Goal: Task Accomplishment & Management: Manage account settings

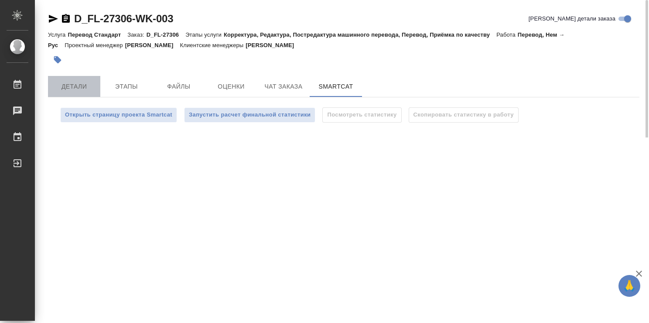
click at [77, 83] on span "Детали" at bounding box center [74, 86] width 42 height 11
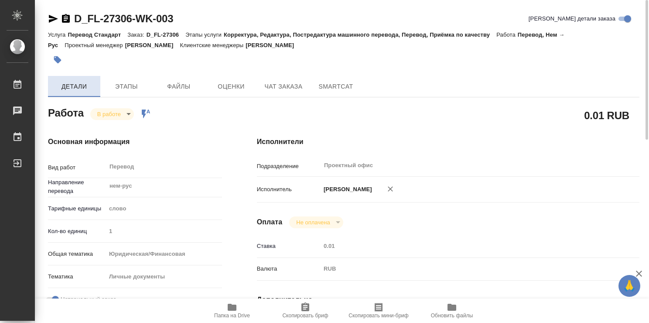
type textarea "x"
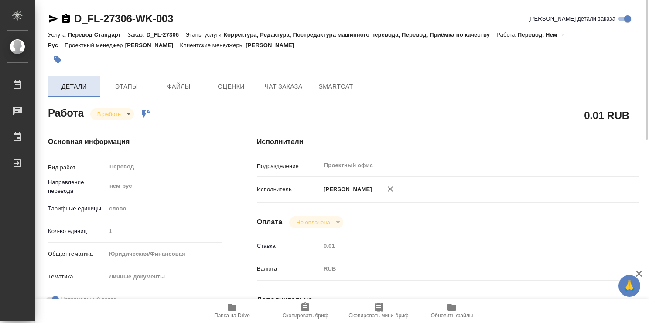
type textarea "x"
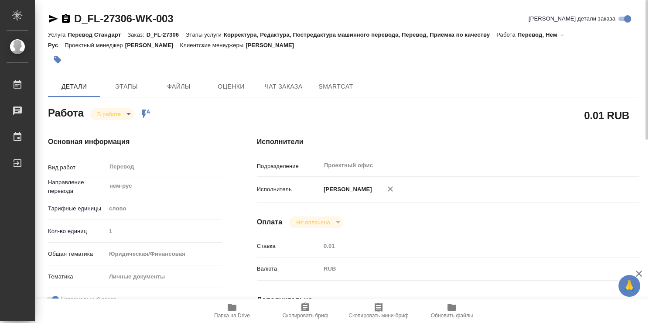
type textarea "x"
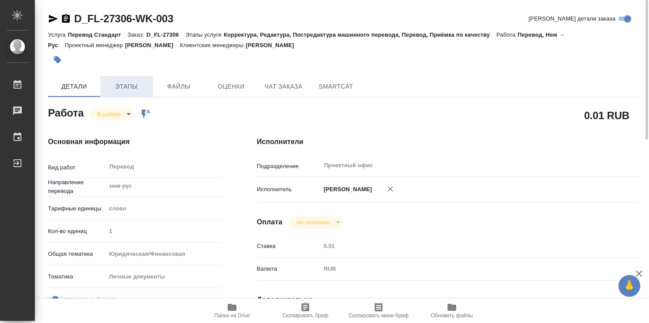
click at [134, 88] on span "Этапы" at bounding box center [127, 86] width 42 height 11
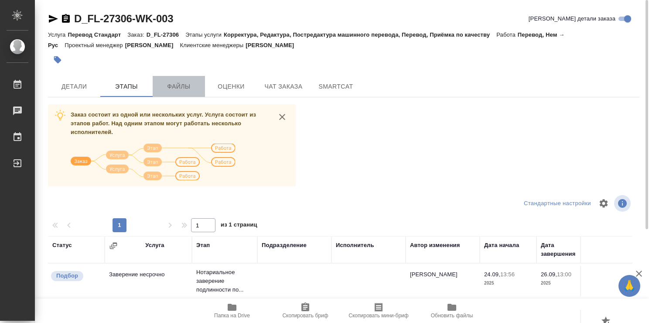
click at [170, 90] on span "Файлы" at bounding box center [179, 86] width 42 height 11
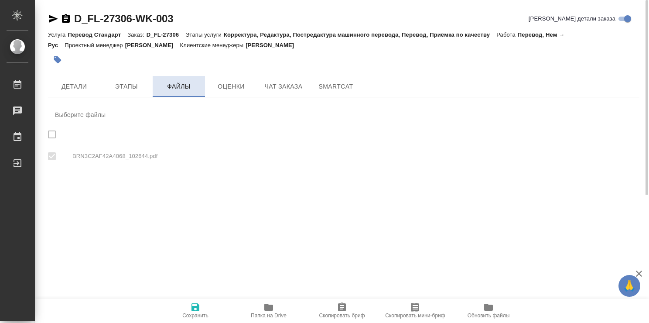
checkbox input "true"
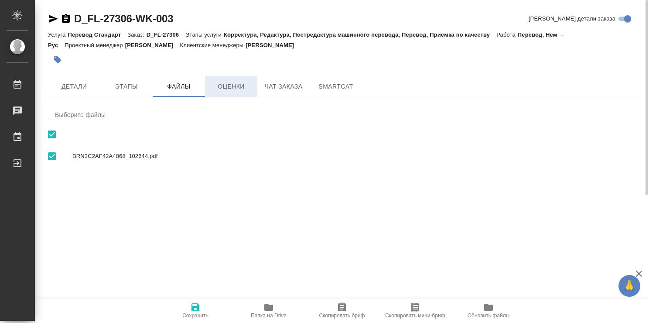
click at [228, 84] on span "Оценки" at bounding box center [231, 86] width 42 height 11
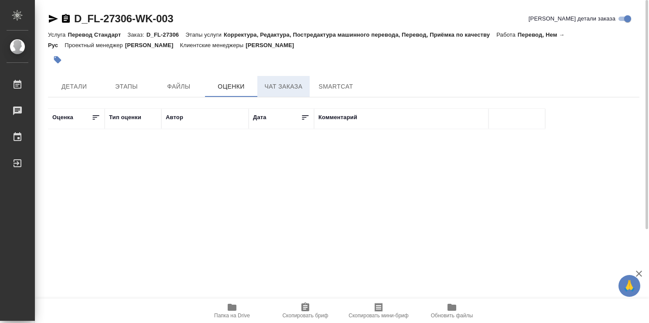
click at [272, 86] on span "Чат заказа" at bounding box center [284, 86] width 42 height 11
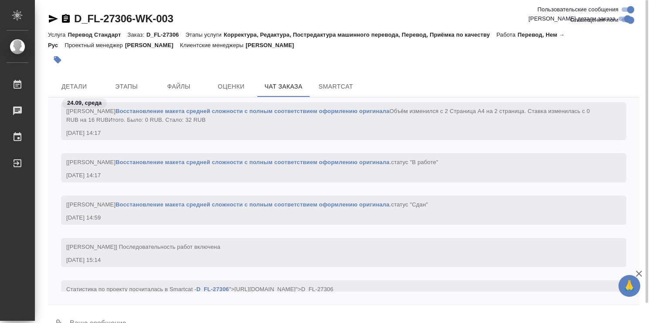
scroll to position [1488, 0]
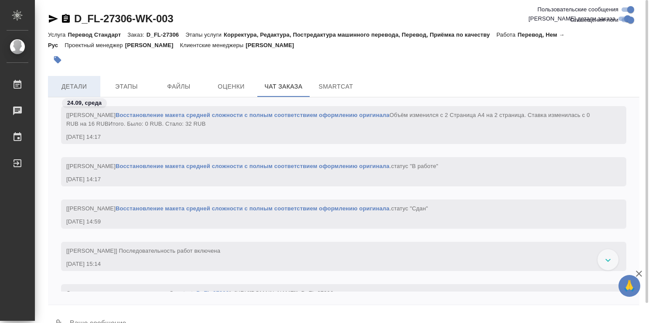
click at [57, 78] on button "Детали" at bounding box center [74, 86] width 52 height 21
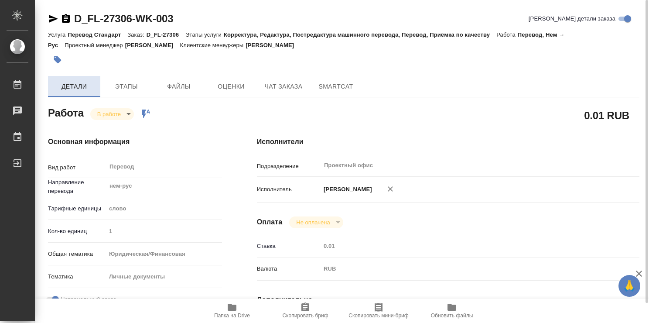
type textarea "x"
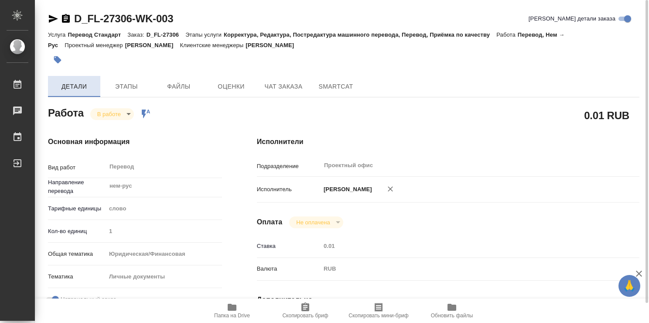
type textarea "x"
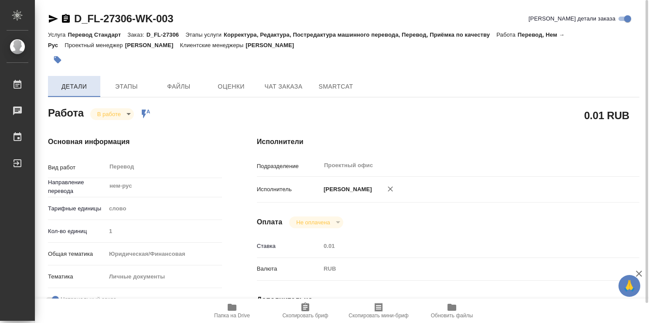
type textarea "x"
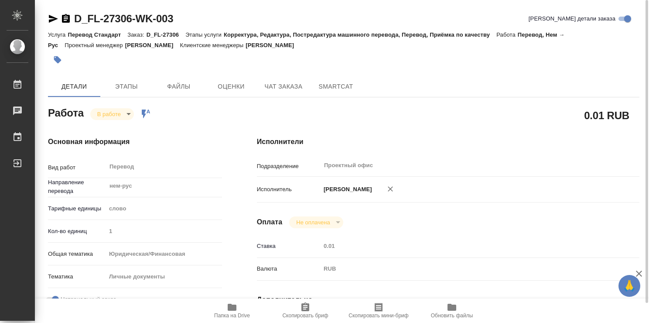
type textarea "x"
